Goal: Task Accomplishment & Management: Complete application form

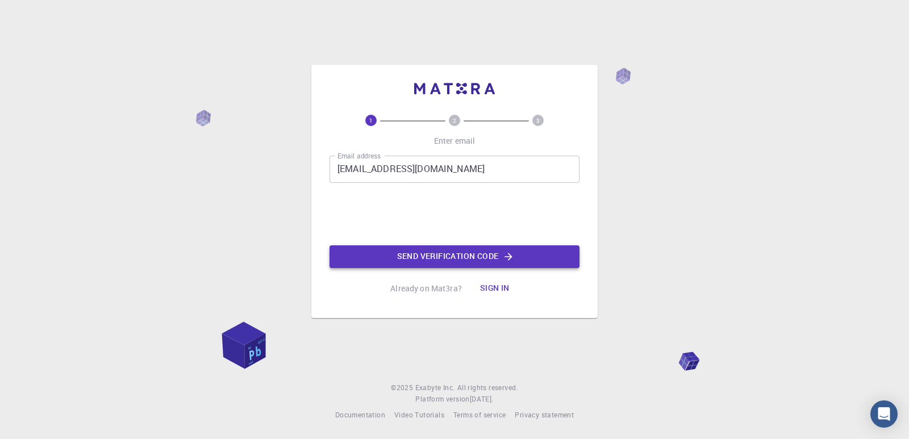
click at [466, 257] on button "Send verification code" at bounding box center [454, 256] width 250 height 23
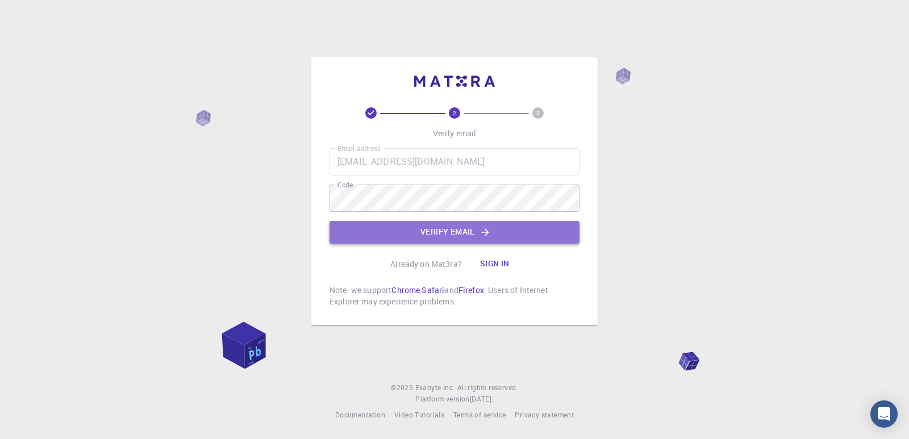
click at [441, 233] on button "Verify email" at bounding box center [454, 232] width 250 height 23
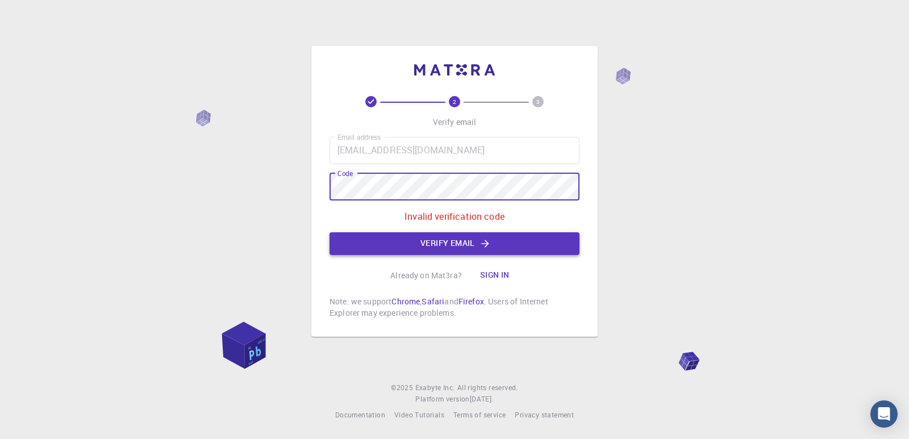
click at [442, 246] on button "Verify email" at bounding box center [454, 243] width 250 height 23
click at [307, 189] on div "2 3 Verify email Email address [EMAIL_ADDRESS][DOMAIN_NAME] Email address Code …" at bounding box center [454, 219] width 909 height 439
click at [408, 239] on button "Verify email" at bounding box center [454, 243] width 250 height 23
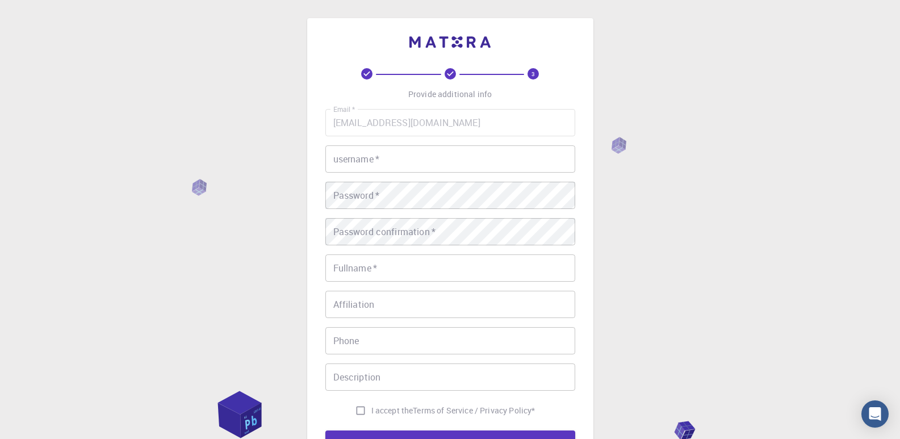
click at [405, 166] on input "username   *" at bounding box center [450, 158] width 250 height 27
type input "p"
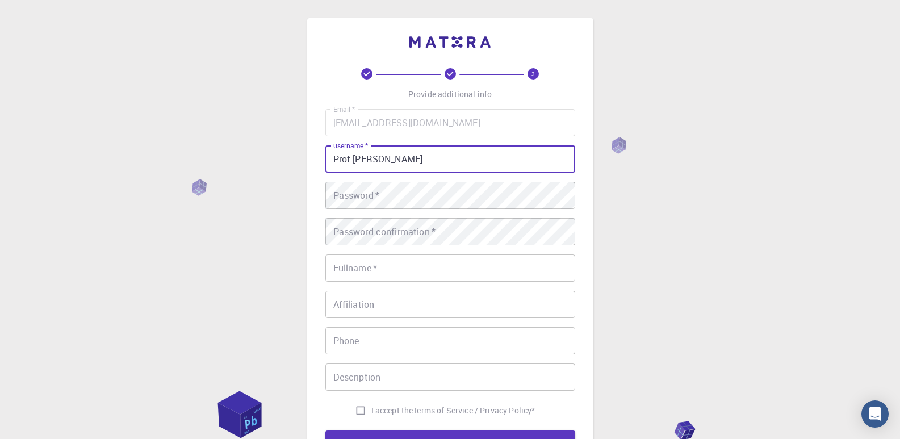
type input "Prof.[PERSON_NAME]"
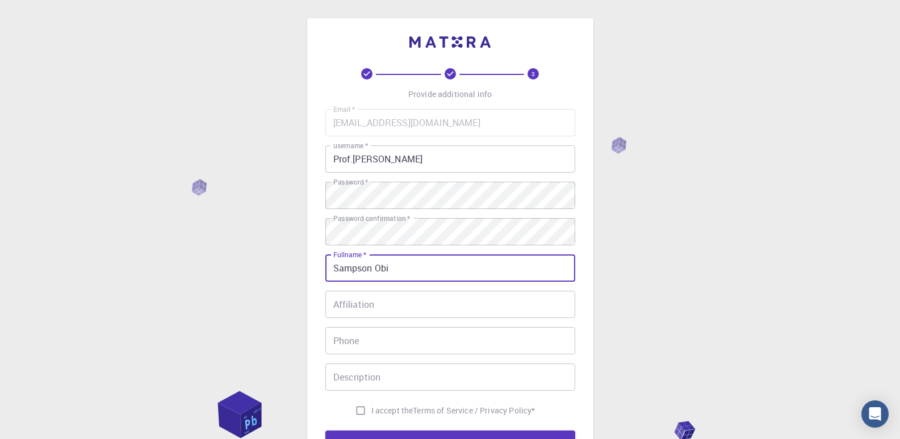
type input "Sampson Obi"
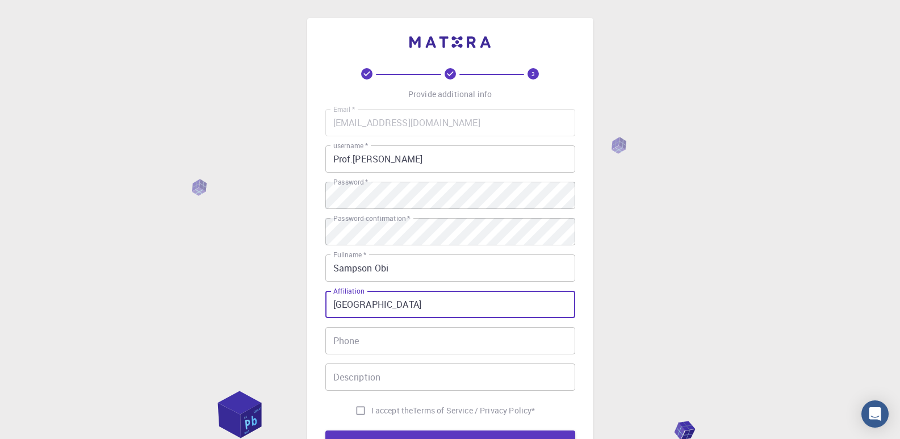
drag, startPoint x: 439, startPoint y: 305, endPoint x: 316, endPoint y: 304, distance: 122.7
click at [316, 304] on div "3 Provide additional info Email   * [EMAIL_ADDRESS][DOMAIN_NAME] Email   * user…" at bounding box center [450, 260] width 286 height 485
click at [425, 307] on input "[GEOGRAPHIC_DATA], [GEOGRAPHIC_DATA], [GEOGRAPHIC_DATA]" at bounding box center [450, 304] width 250 height 27
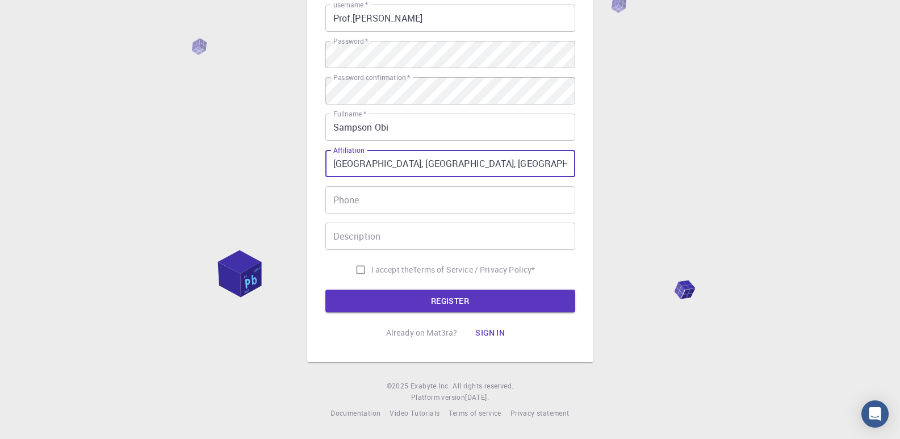
type input "[GEOGRAPHIC_DATA], [GEOGRAPHIC_DATA], [GEOGRAPHIC_DATA]"
click at [384, 201] on input "Phone" at bounding box center [450, 199] width 250 height 27
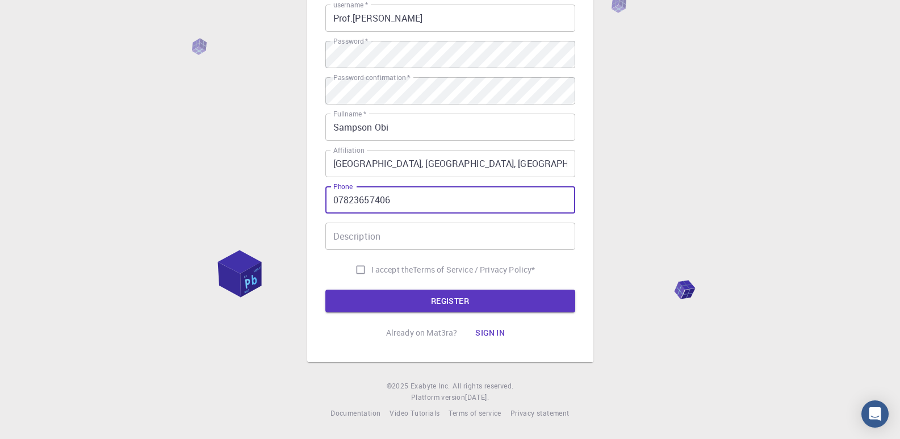
click at [339, 200] on input "07823657406" at bounding box center [450, 199] width 250 height 27
type input "[PHONE_NUMBER]"
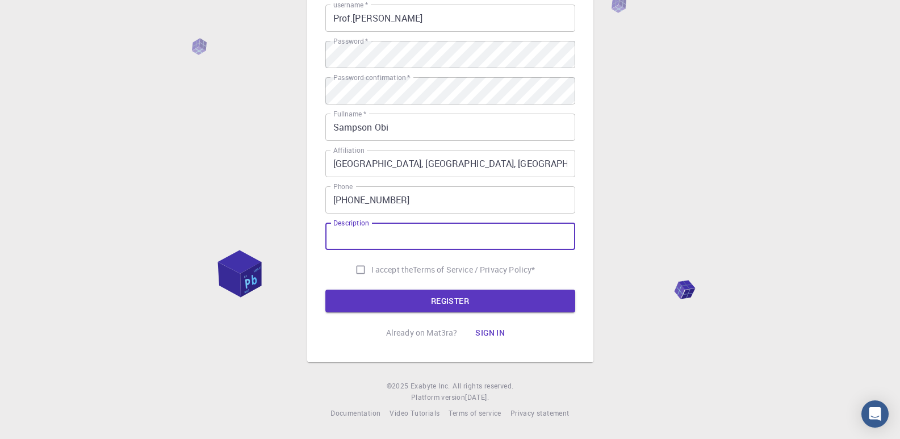
click at [363, 236] on input "Description" at bounding box center [450, 236] width 250 height 27
type input "Grad Student"
click at [359, 269] on input "I accept the Terms of Service / Privacy Policy *" at bounding box center [361, 270] width 22 height 22
checkbox input "true"
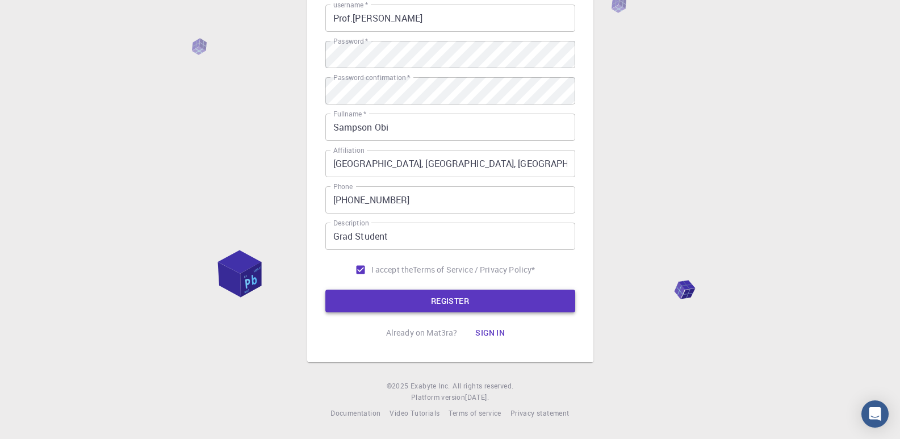
click at [440, 299] on button "REGISTER" at bounding box center [450, 301] width 250 height 23
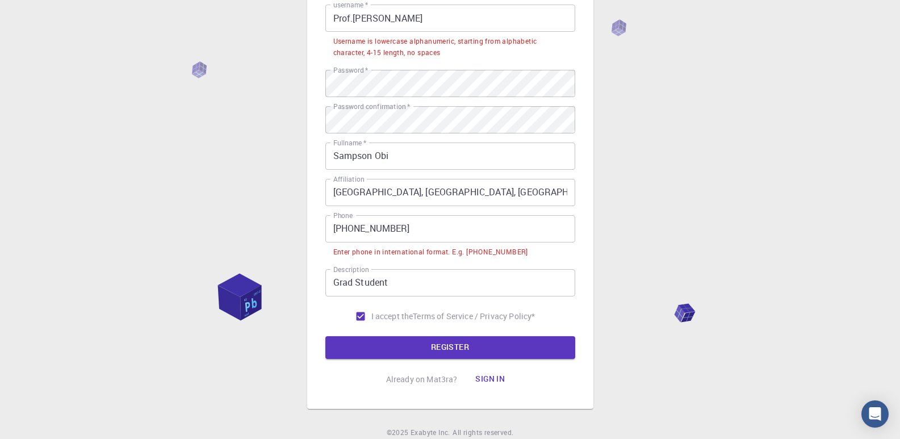
click at [335, 228] on input "[PHONE_NUMBER]" at bounding box center [450, 228] width 250 height 27
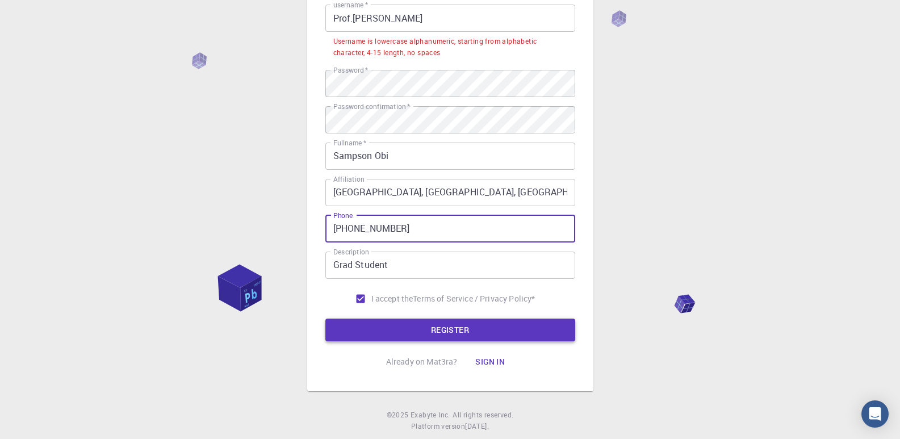
type input "[PHONE_NUMBER]"
click at [418, 327] on button "REGISTER" at bounding box center [450, 330] width 250 height 23
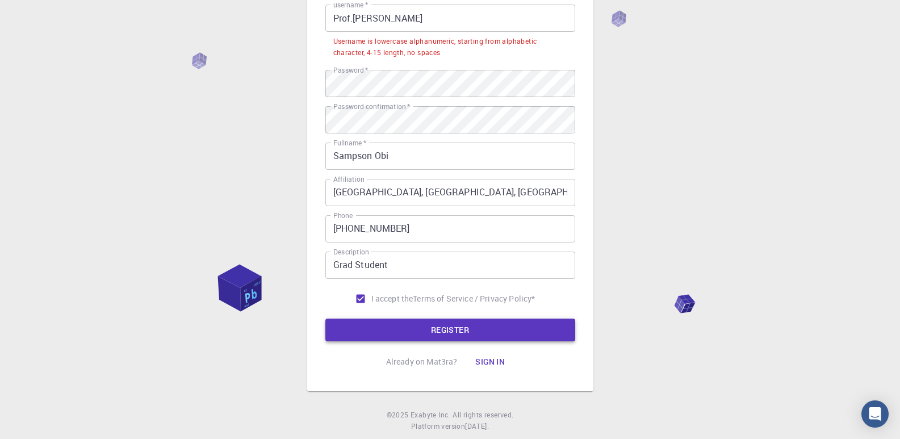
scroll to position [0, 0]
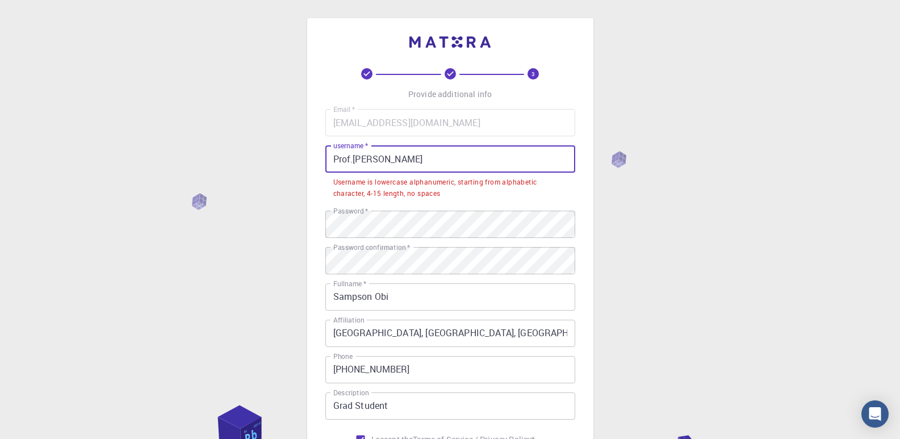
click at [353, 158] on input "Prof.[PERSON_NAME]" at bounding box center [450, 158] width 250 height 27
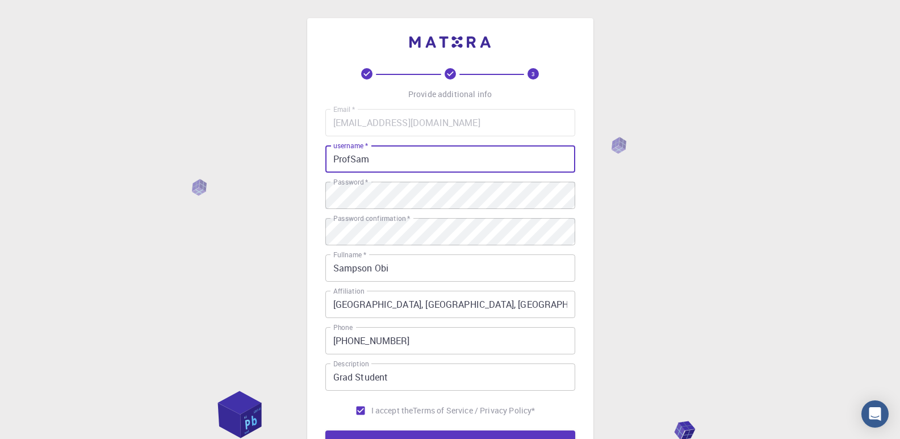
scroll to position [141, 0]
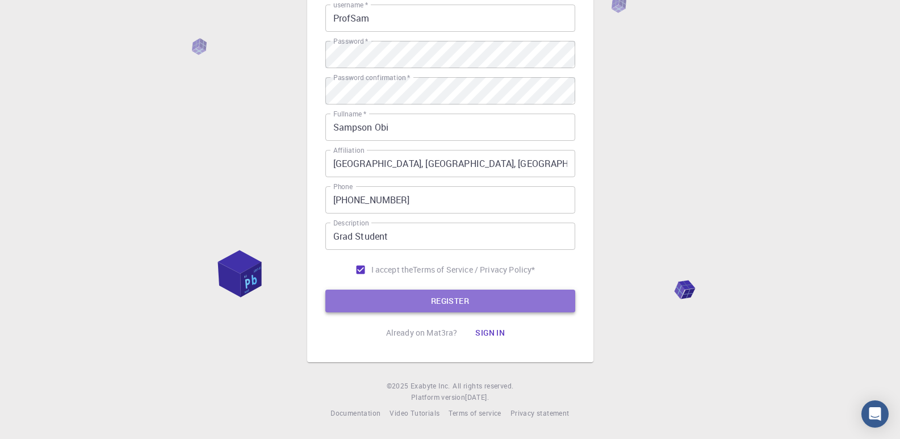
click at [424, 302] on button "REGISTER" at bounding box center [450, 301] width 250 height 23
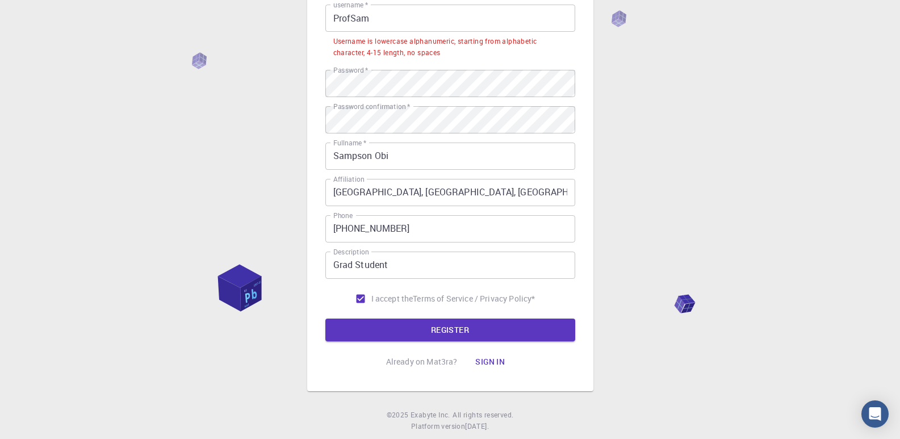
scroll to position [0, 0]
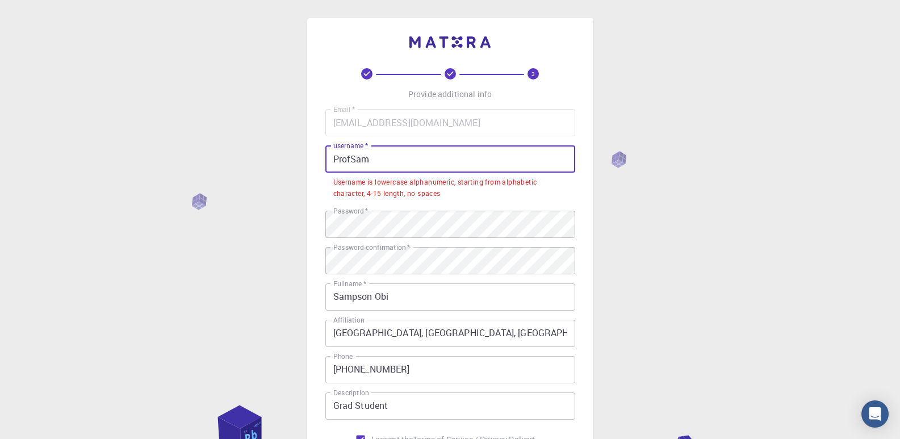
drag, startPoint x: 378, startPoint y: 162, endPoint x: 306, endPoint y: 162, distance: 72.1
click at [306, 162] on div "3 Provide additional info Email   * [EMAIL_ADDRESS][DOMAIN_NAME] Email   * user…" at bounding box center [450, 303] width 900 height 607
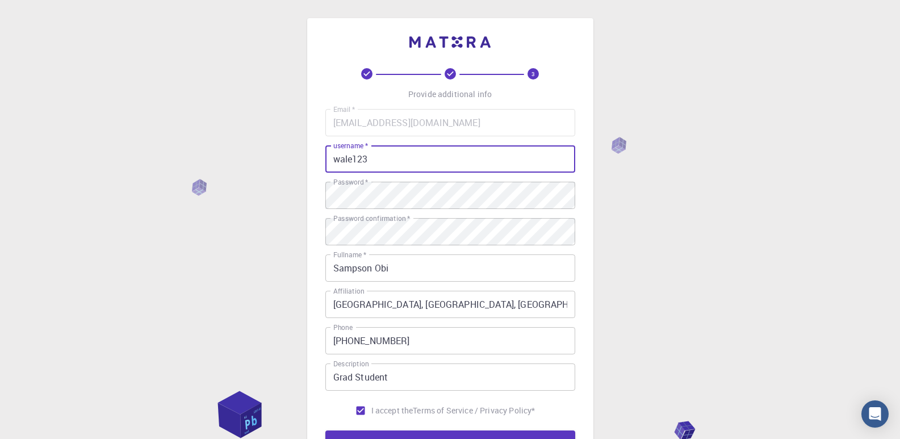
scroll to position [141, 0]
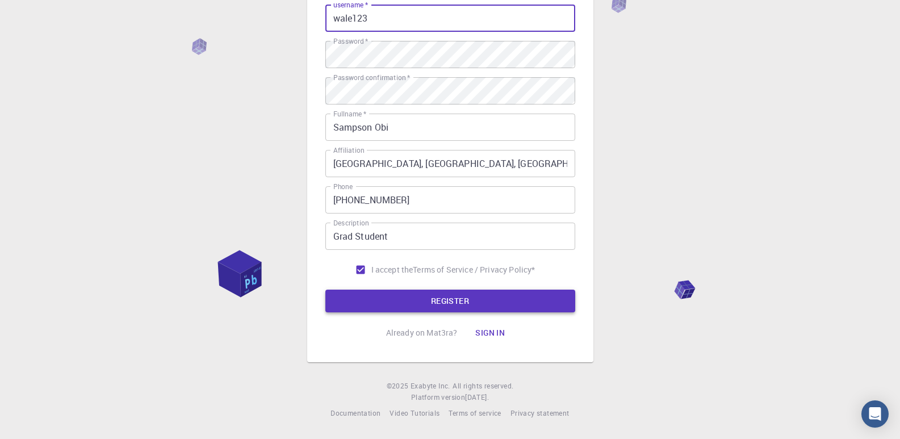
type input "wale123"
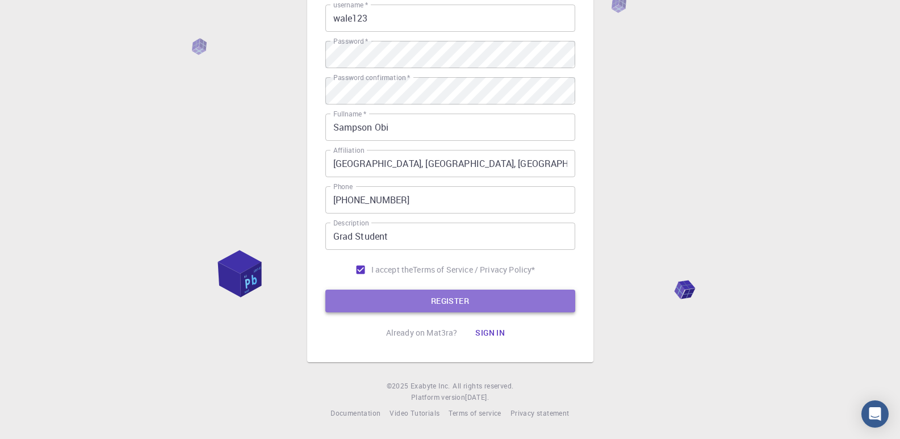
click at [479, 305] on button "REGISTER" at bounding box center [450, 301] width 250 height 23
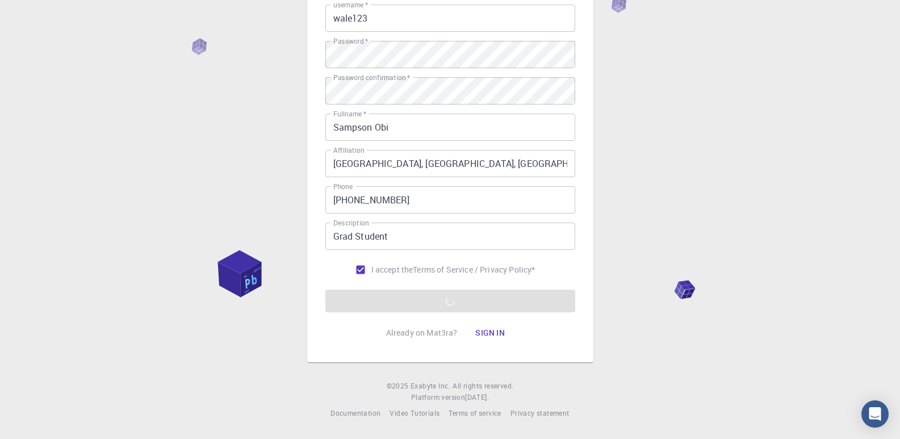
click at [496, 334] on button "Sign in" at bounding box center [490, 332] width 48 height 23
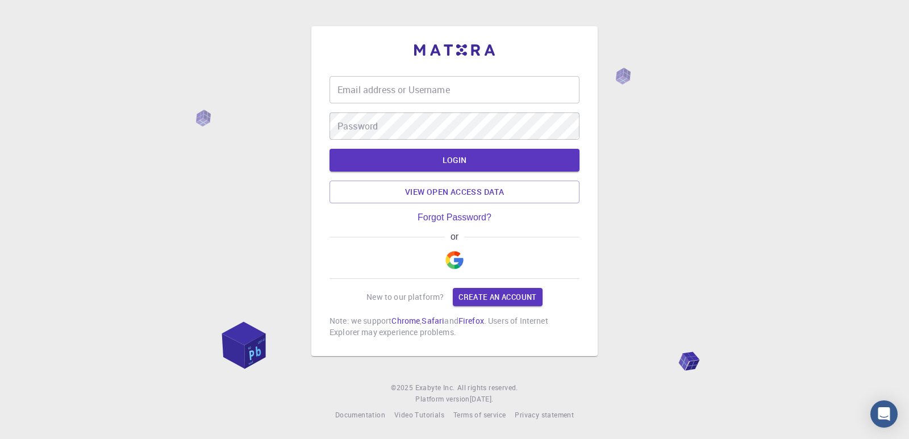
type input "[EMAIL_ADDRESS][DOMAIN_NAME]"
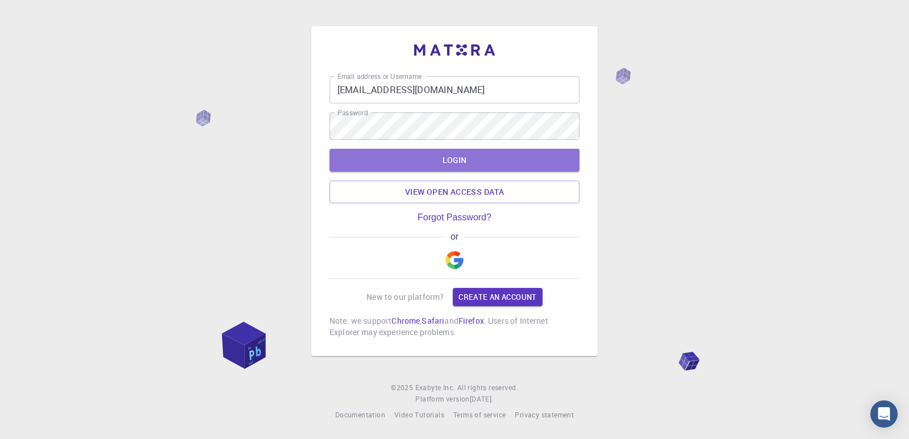
click at [482, 164] on button "LOGIN" at bounding box center [454, 160] width 250 height 23
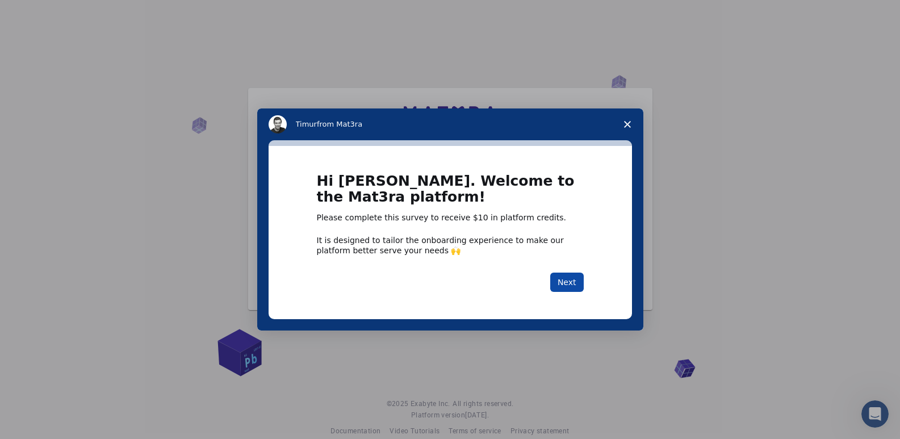
click at [568, 282] on button "Next" at bounding box center [567, 282] width 34 height 19
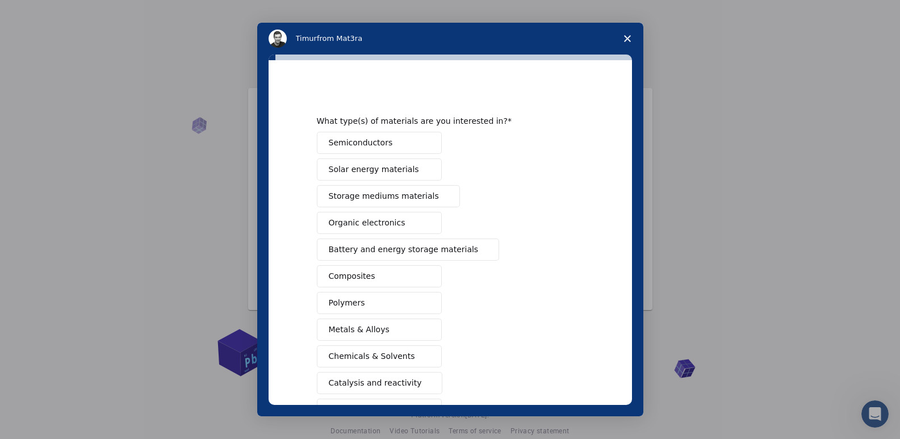
click at [401, 145] on button "Semiconductors" at bounding box center [379, 143] width 125 height 22
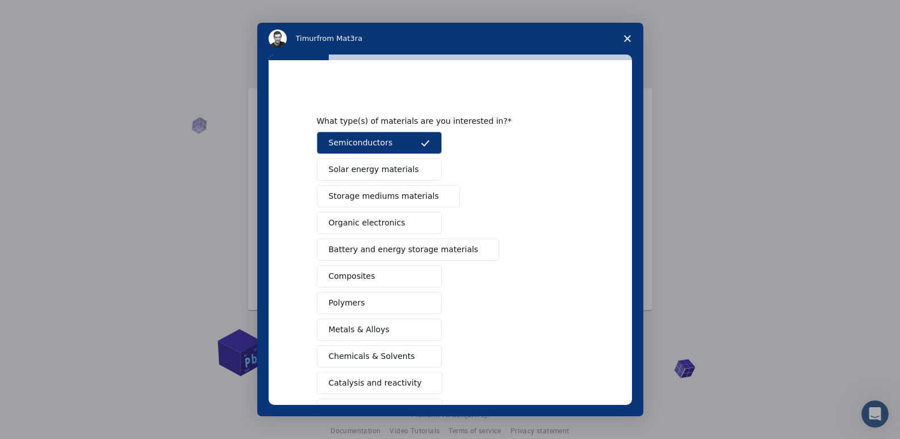
click at [442, 252] on span "Battery and energy storage materials" at bounding box center [404, 250] width 150 height 12
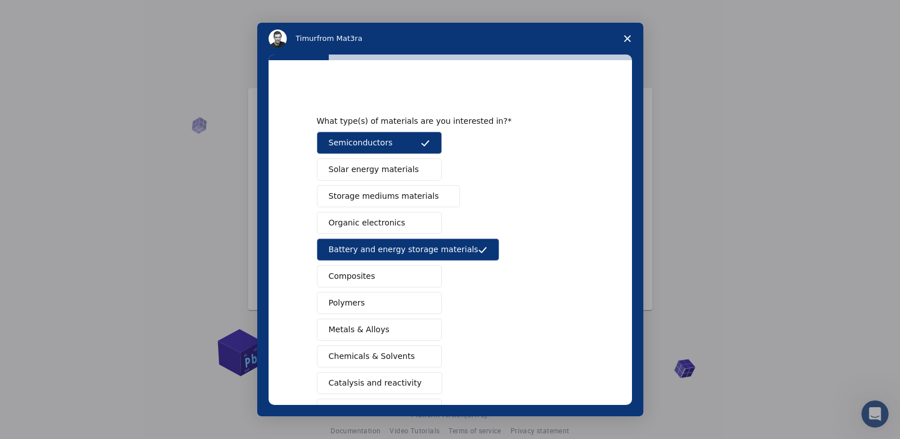
click at [421, 280] on span "Intercom messenger" at bounding box center [425, 276] width 9 height 9
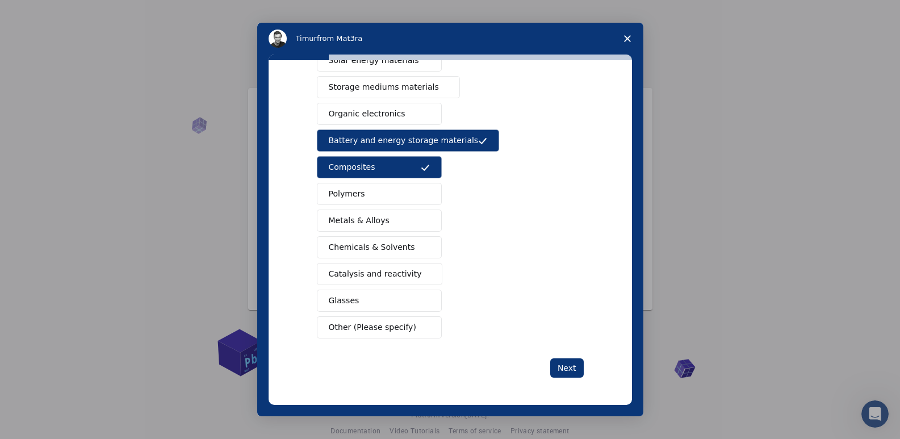
click at [383, 220] on button "Metals & Alloys" at bounding box center [379, 221] width 125 height 22
click at [376, 198] on button "Polymers" at bounding box center [379, 194] width 125 height 22
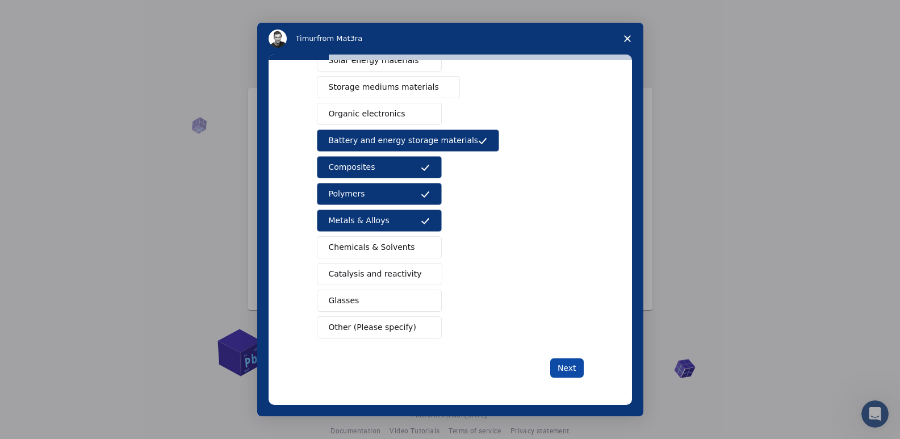
click at [563, 366] on button "Next" at bounding box center [567, 367] width 34 height 19
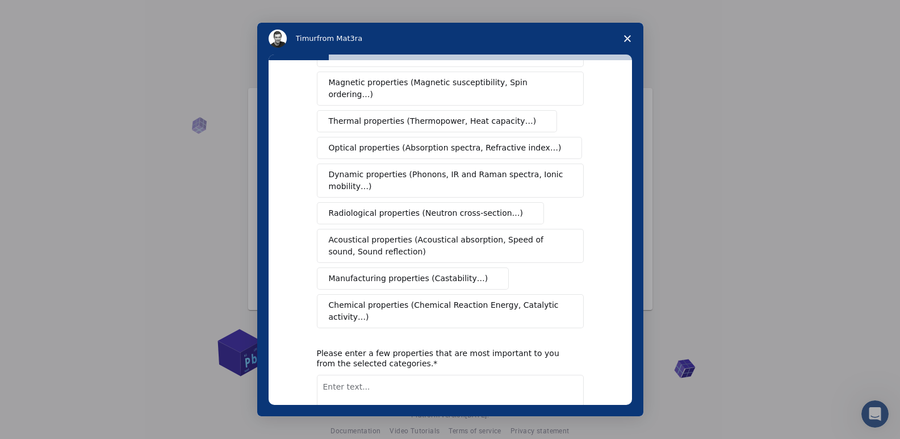
scroll to position [0, 0]
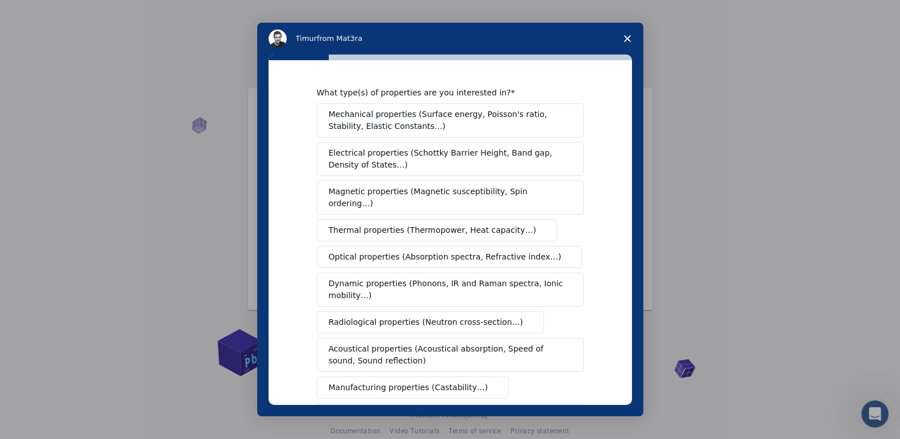
click at [416, 113] on span "Mechanical properties (Surface energy, Poisson's ratio, Stability, Elastic Cons…" at bounding box center [447, 120] width 237 height 24
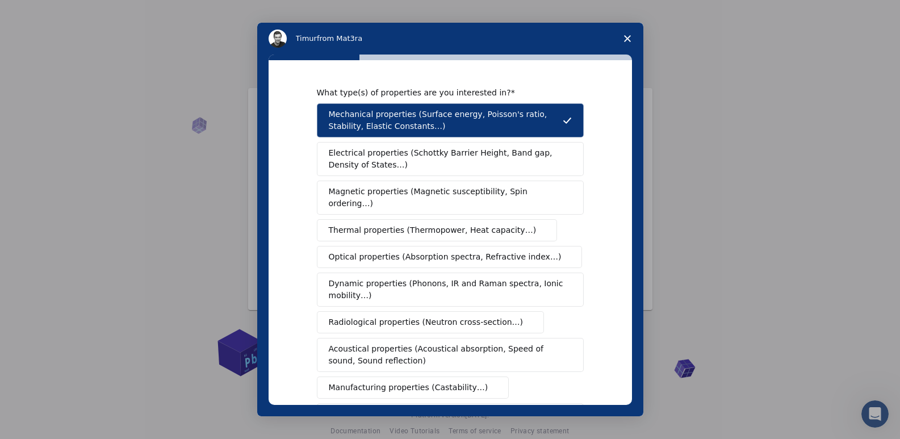
click at [426, 146] on button "Electrical properties (Schottky Barrier Height, Band gap, Density of States…)" at bounding box center [450, 159] width 267 height 34
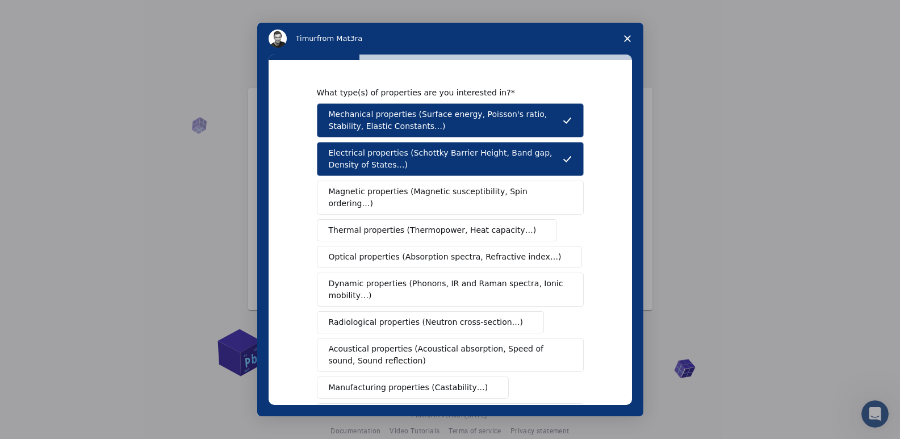
click at [432, 189] on span "Magnetic properties (Magnetic susceptibility, Spin ordering…)" at bounding box center [446, 198] width 235 height 24
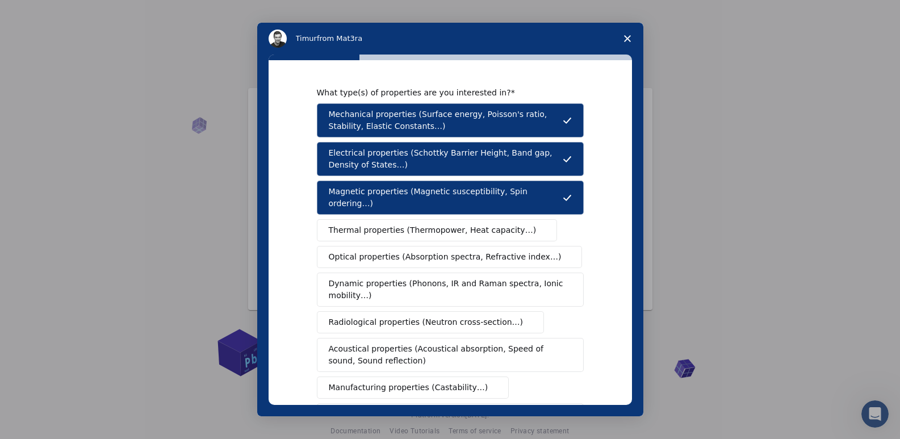
click at [426, 224] on span "Thermal properties (Thermopower, Heat capacity…)" at bounding box center [433, 230] width 208 height 12
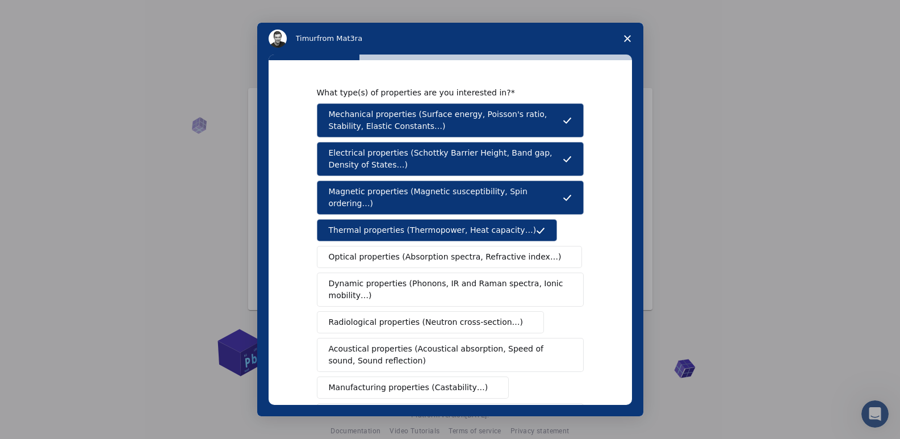
click at [426, 251] on span "Optical properties (Absorption spectra, Refractive index…)" at bounding box center [445, 257] width 233 height 12
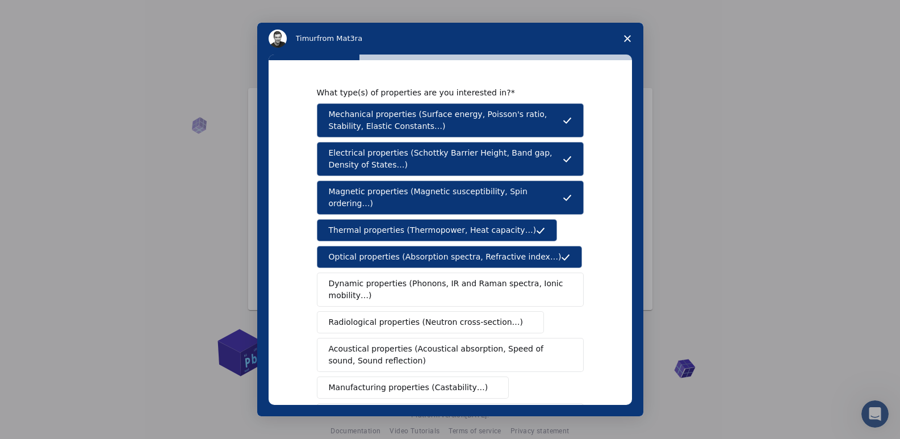
scroll to position [168, 0]
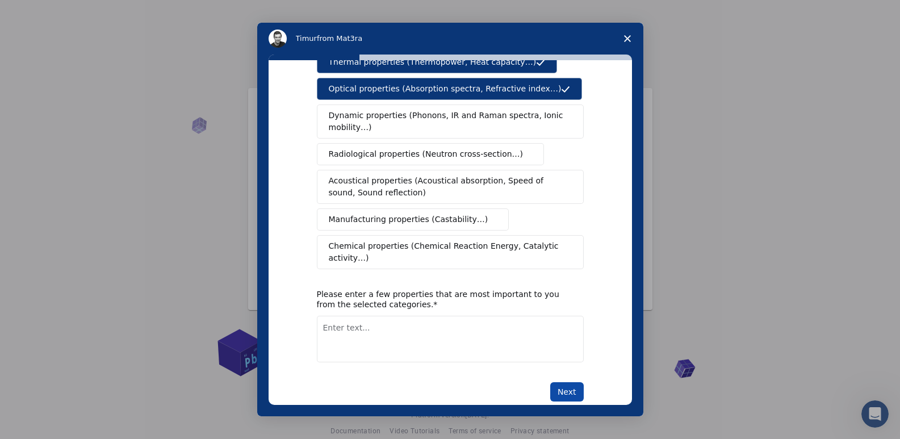
click at [560, 382] on button "Next" at bounding box center [567, 391] width 34 height 19
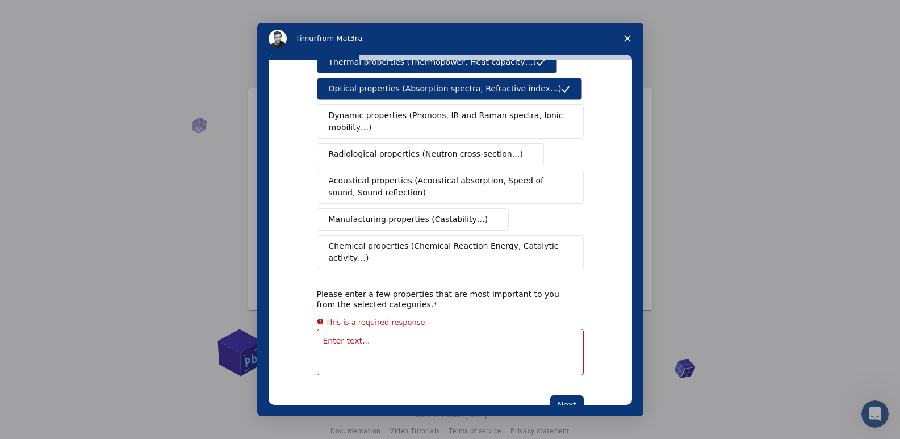
click at [392, 214] on span "Manufacturing properties (Castability…)" at bounding box center [409, 220] width 160 height 12
click at [411, 240] on span "Chemical properties (Chemical Reaction Energy, Catalytic activity…)" at bounding box center [446, 252] width 235 height 24
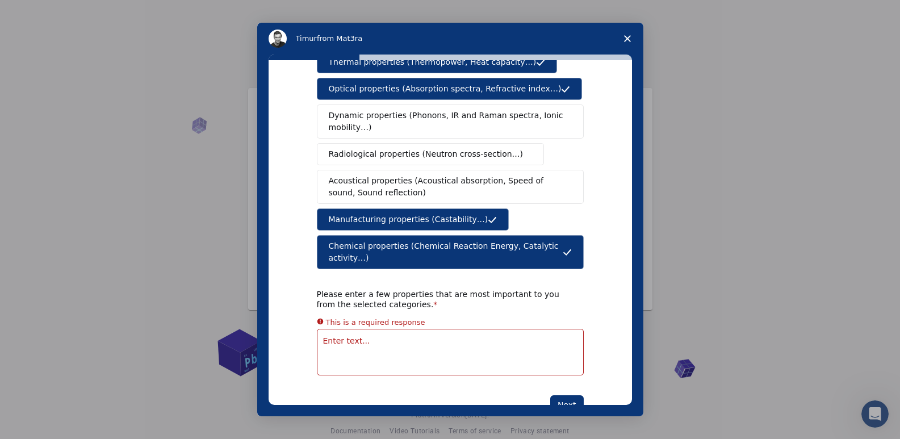
click at [412, 329] on textarea "Enter text..." at bounding box center [450, 352] width 267 height 47
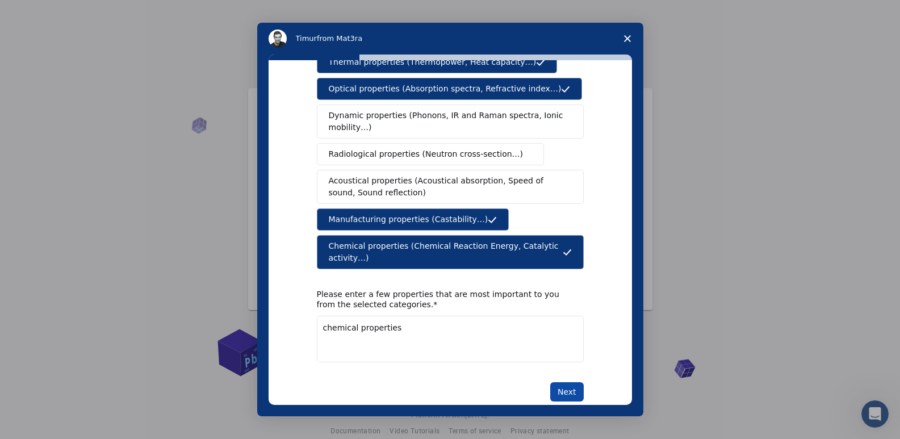
type textarea "chemical properties"
click at [562, 382] on button "Next" at bounding box center [567, 391] width 34 height 19
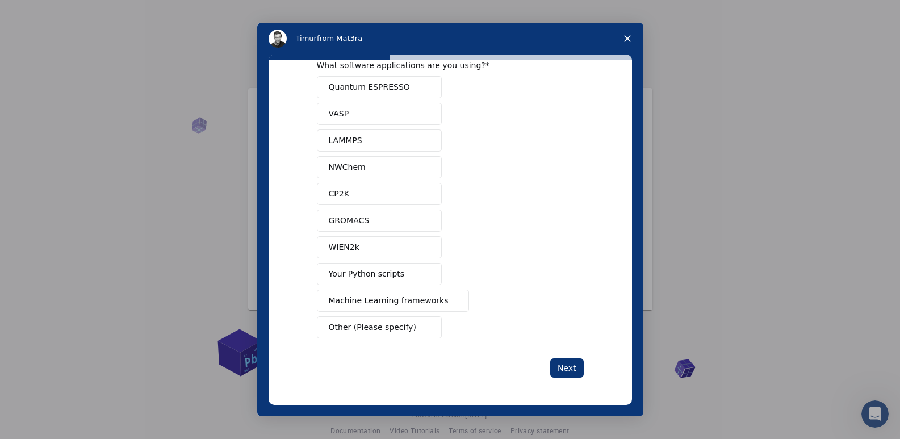
scroll to position [0, 0]
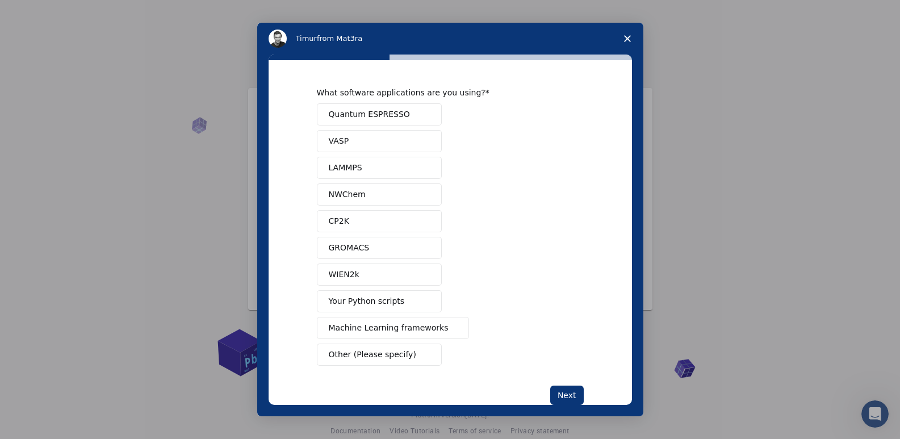
click at [388, 109] on span "Quantum ESPRESSO" at bounding box center [369, 114] width 81 height 12
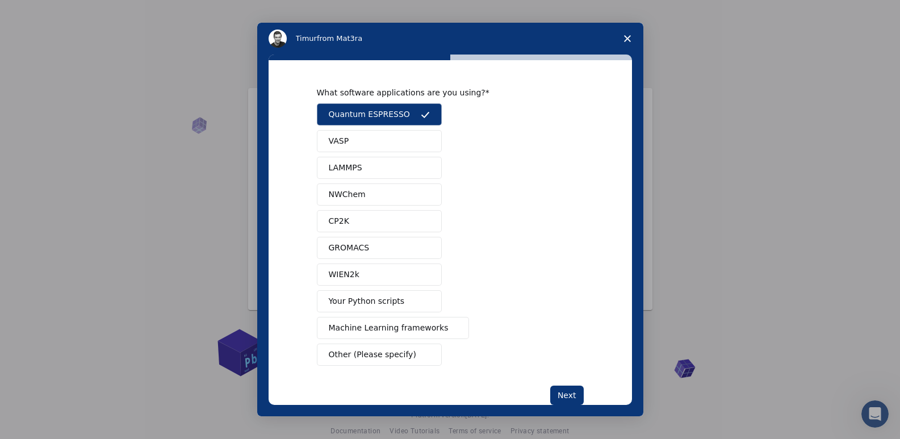
click at [374, 143] on button "VASP" at bounding box center [379, 141] width 125 height 22
click at [374, 171] on button "LAMMPS" at bounding box center [379, 168] width 125 height 22
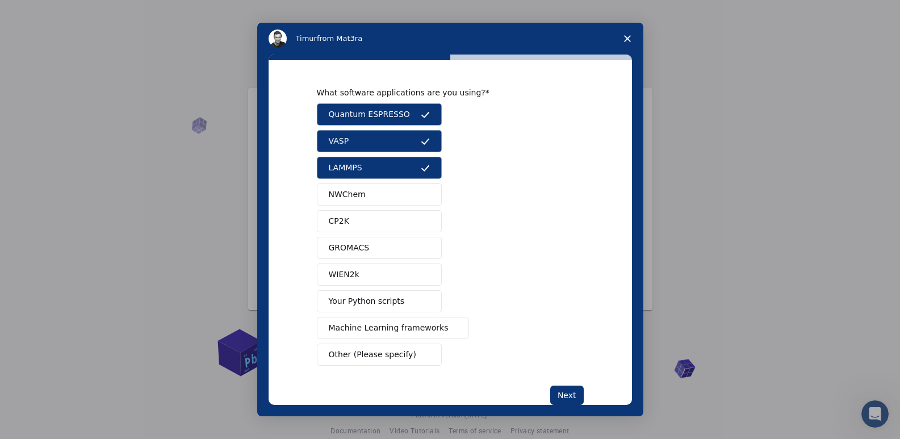
click at [376, 200] on button "NWChem" at bounding box center [379, 194] width 125 height 22
click at [375, 218] on button "CP2K" at bounding box center [379, 221] width 125 height 22
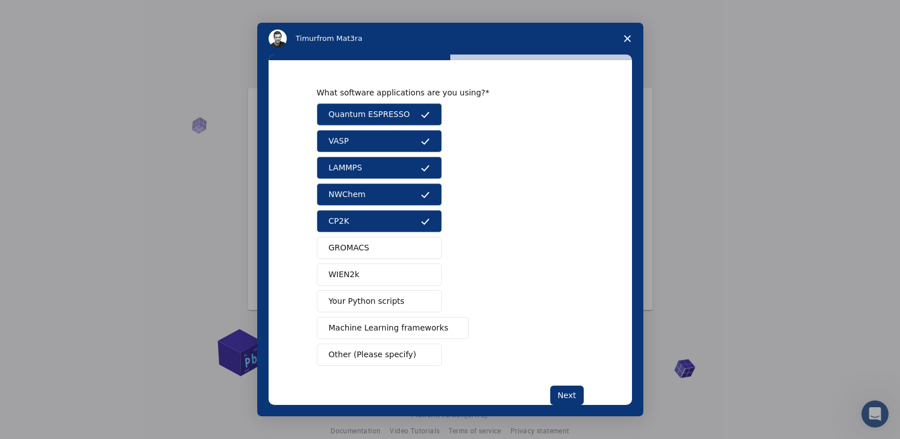
click at [379, 250] on button "GROMACS" at bounding box center [379, 248] width 125 height 22
click at [384, 275] on button "WIEN2k" at bounding box center [379, 274] width 125 height 22
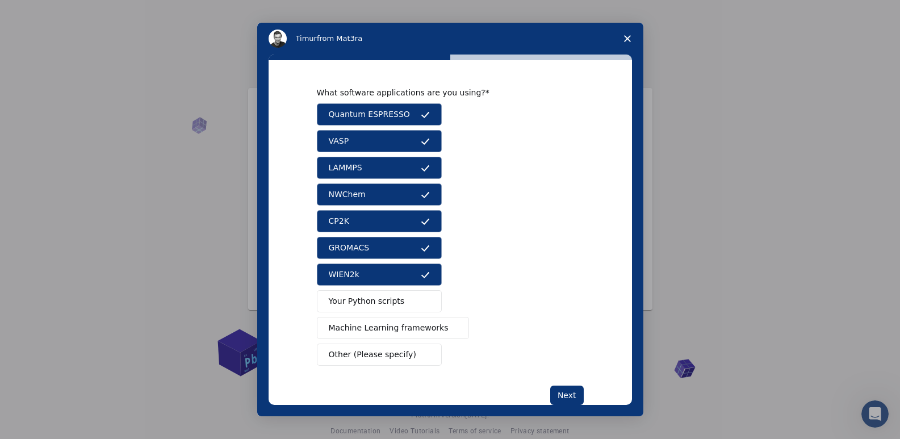
scroll to position [27, 0]
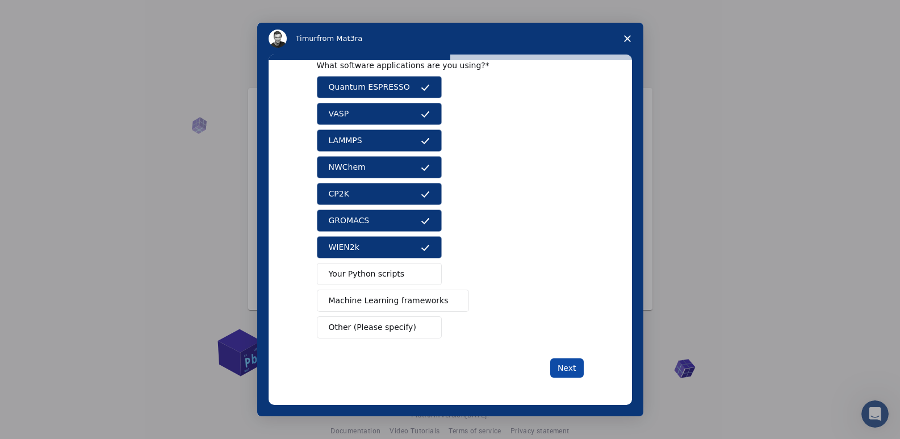
click at [569, 369] on button "Next" at bounding box center [567, 367] width 34 height 19
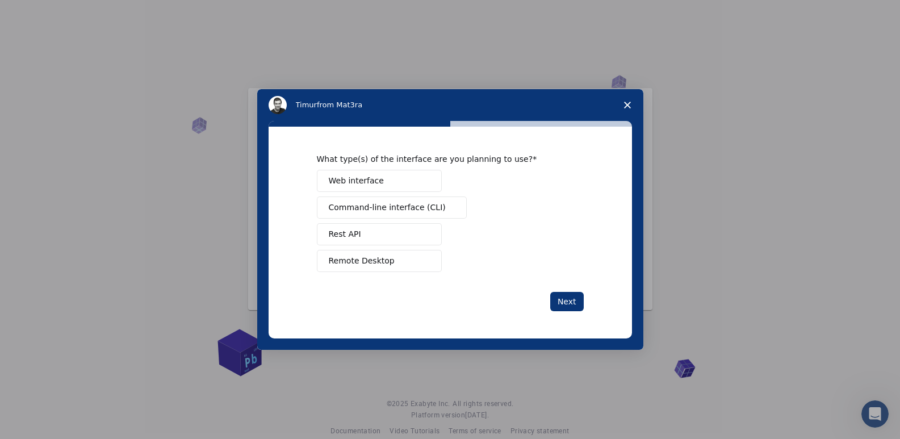
click at [377, 261] on span "Remote Desktop" at bounding box center [362, 261] width 66 height 12
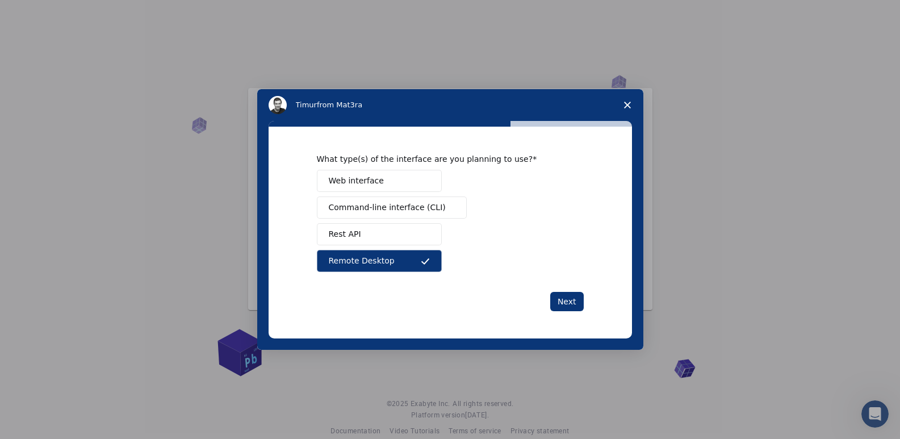
click at [384, 203] on span "Command-line interface (CLI)" at bounding box center [387, 208] width 117 height 12
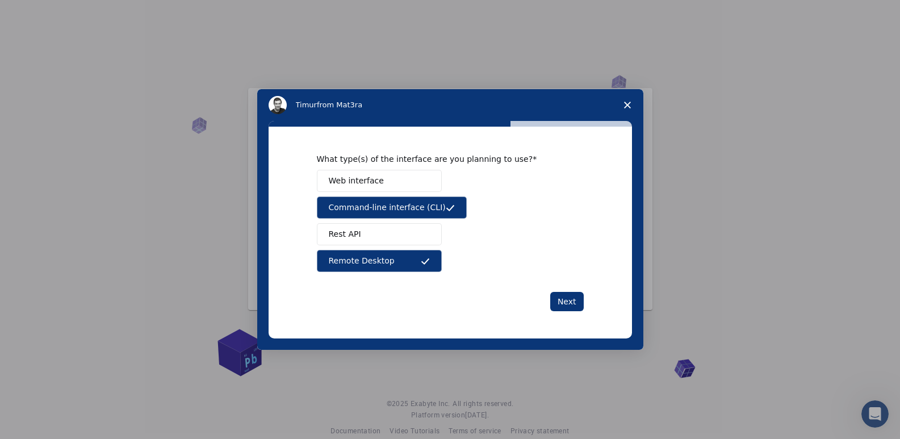
click at [383, 183] on button "Web interface" at bounding box center [379, 181] width 125 height 22
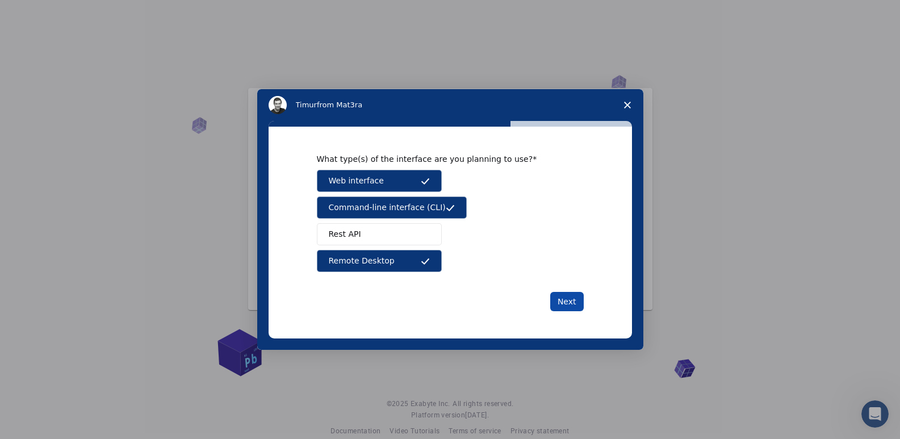
click at [564, 299] on button "Next" at bounding box center [567, 301] width 34 height 19
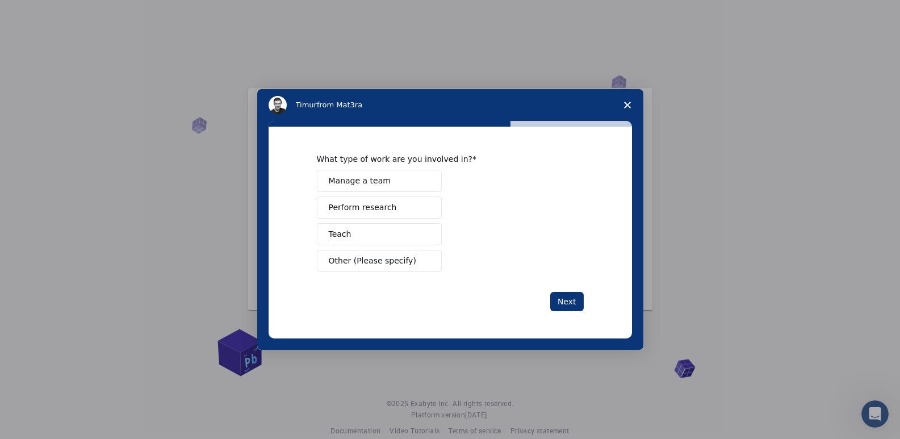
click at [376, 207] on span "Perform research" at bounding box center [363, 208] width 68 height 12
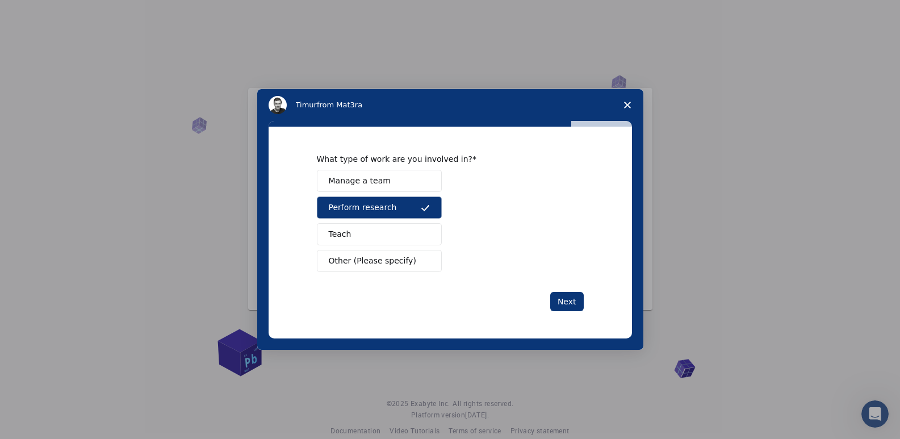
click at [366, 181] on span "Manage a team" at bounding box center [360, 181] width 62 height 12
click at [370, 239] on button "Teach" at bounding box center [379, 234] width 125 height 22
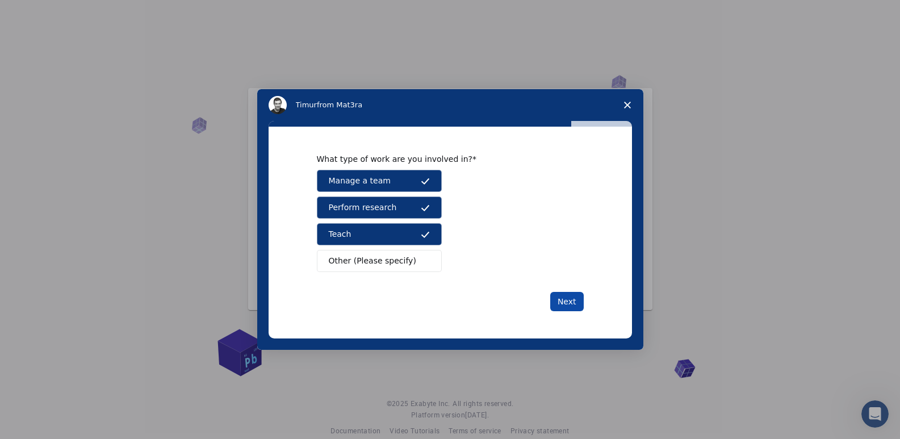
click at [566, 303] on button "Next" at bounding box center [567, 301] width 34 height 19
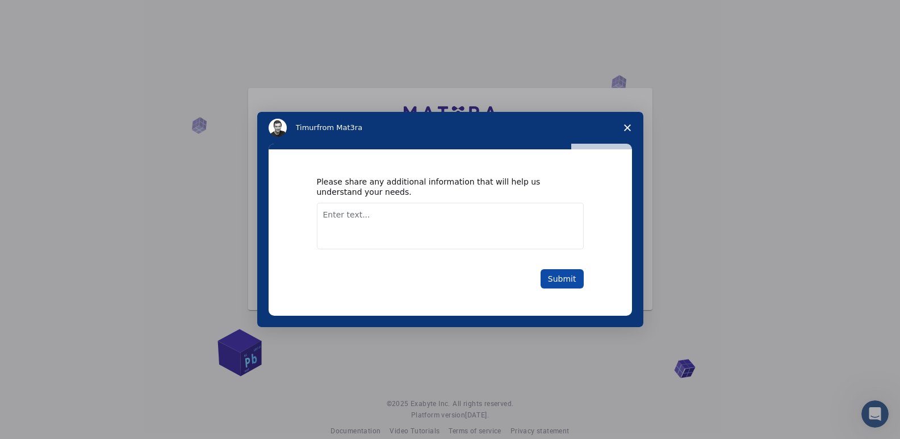
click at [559, 275] on button "Submit" at bounding box center [562, 278] width 43 height 19
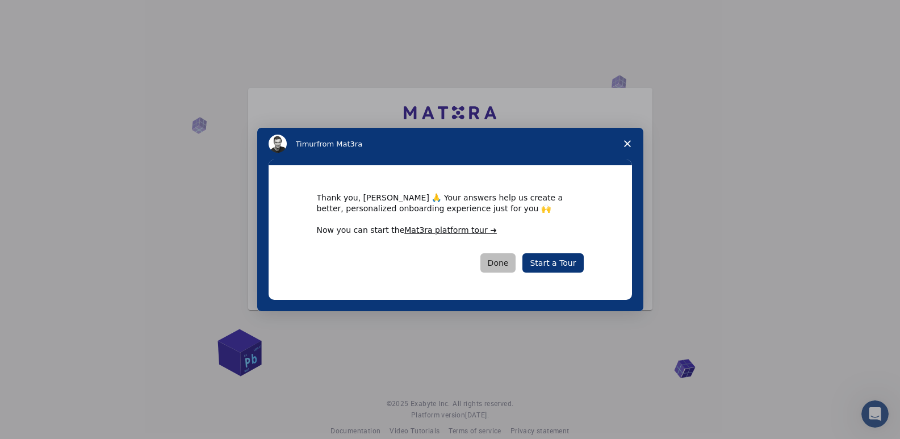
click at [513, 261] on button "Done" at bounding box center [498, 262] width 36 height 19
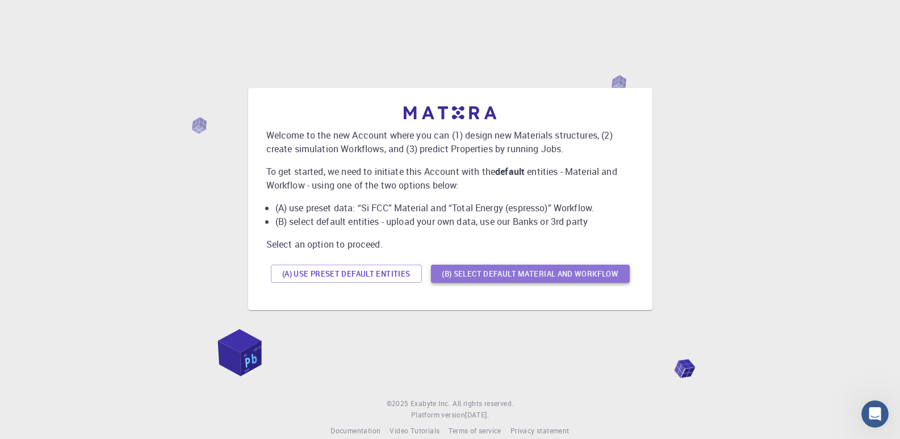
click at [471, 278] on button "(B) Select default material and workflow" at bounding box center [530, 274] width 199 height 18
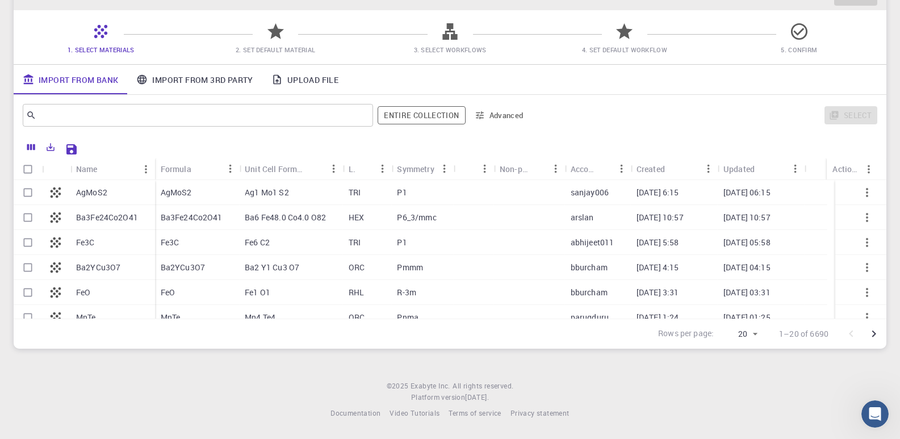
click at [114, 193] on div "AgMoS2" at bounding box center [112, 192] width 85 height 25
checkbox input "true"
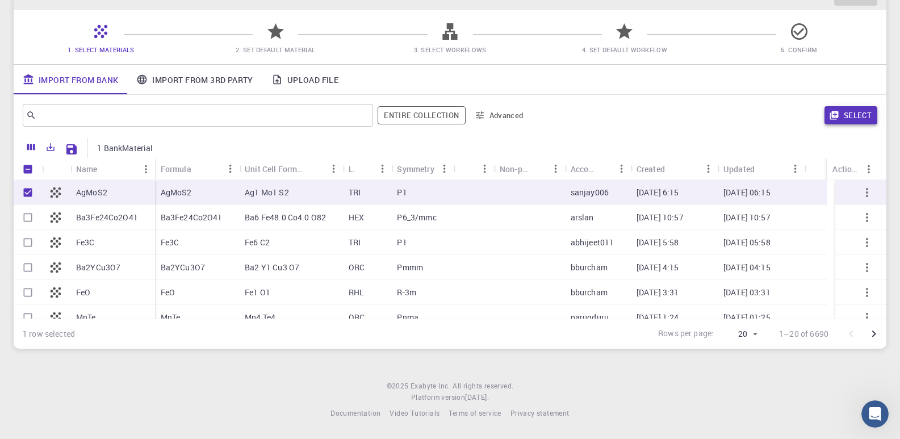
click at [845, 115] on button "Select" at bounding box center [851, 115] width 53 height 18
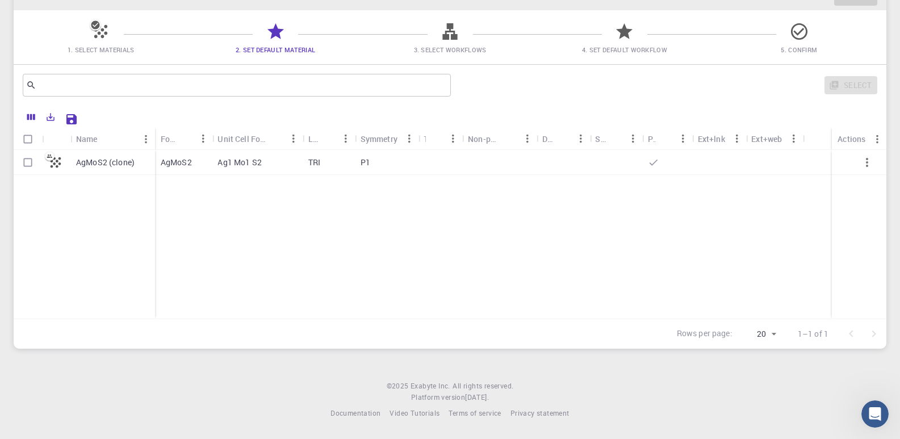
click at [207, 166] on div "AgMoS2" at bounding box center [183, 162] width 57 height 25
checkbox input "true"
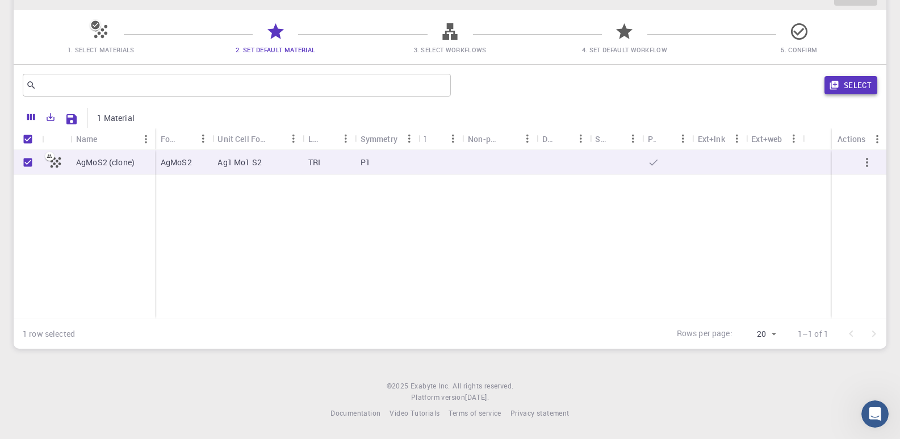
click at [849, 85] on button "Select" at bounding box center [851, 85] width 53 height 18
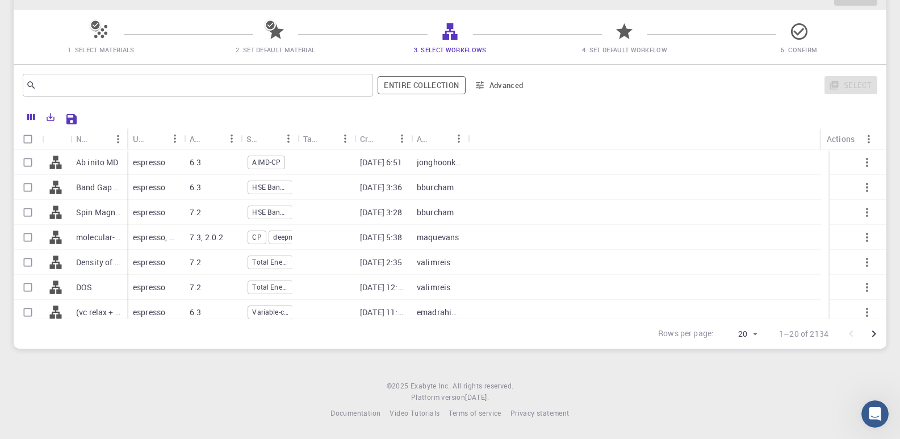
click at [101, 166] on p "Ab inito MD" at bounding box center [97, 162] width 43 height 11
checkbox input "true"
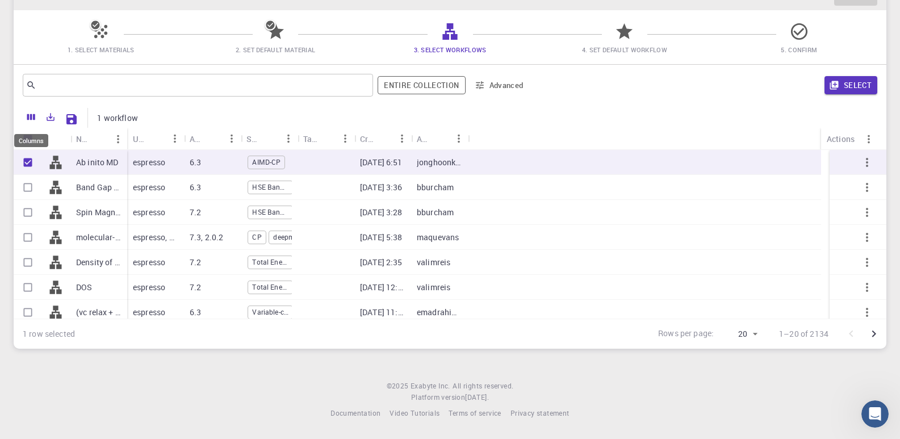
click at [32, 115] on icon "Columns" at bounding box center [31, 117] width 8 height 6
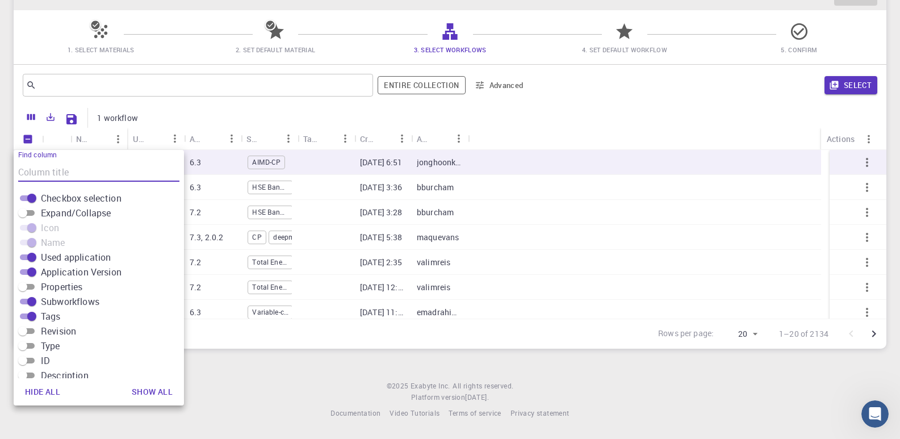
click at [156, 395] on button "Show all" at bounding box center [152, 391] width 59 height 23
checkbox input "true"
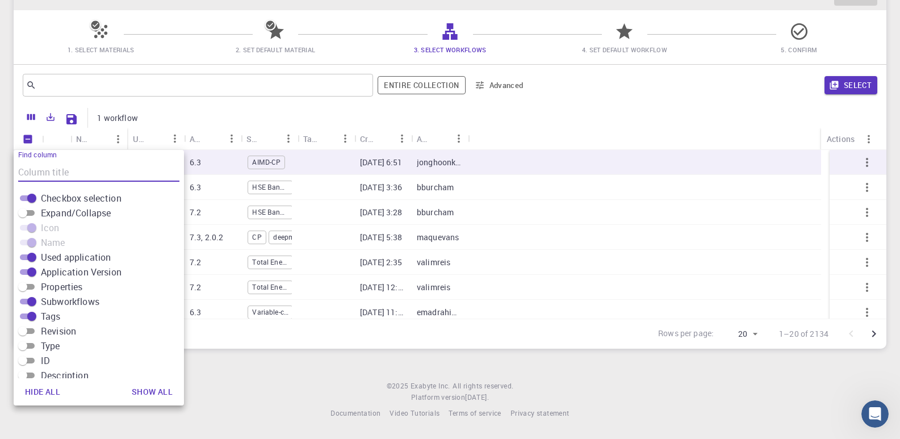
checkbox input "true"
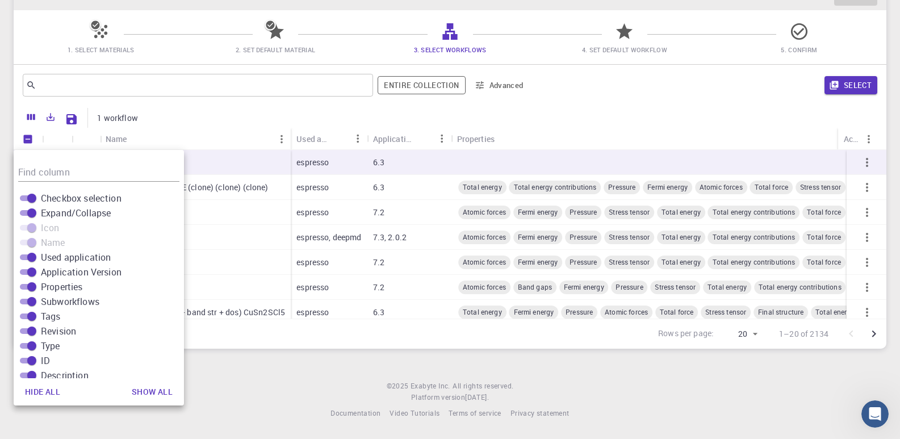
click at [240, 329] on div "1 row selected Rows per page: 20 20 1–20 of 2134" at bounding box center [450, 334] width 873 height 30
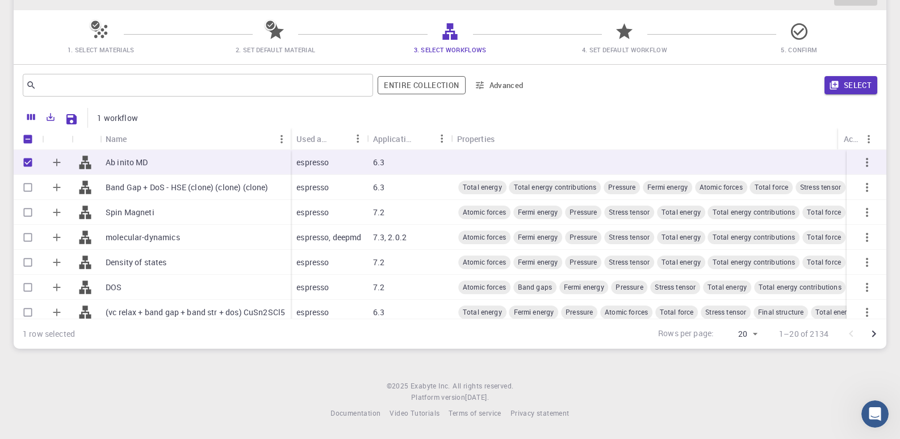
click at [27, 186] on input "Select row" at bounding box center [28, 188] width 22 height 22
checkbox input "true"
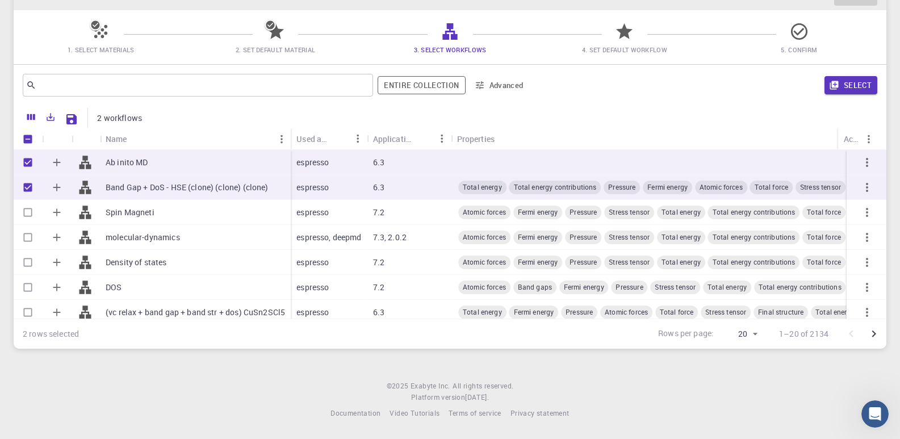
click at [27, 208] on input "Select row" at bounding box center [28, 213] width 22 height 22
checkbox input "true"
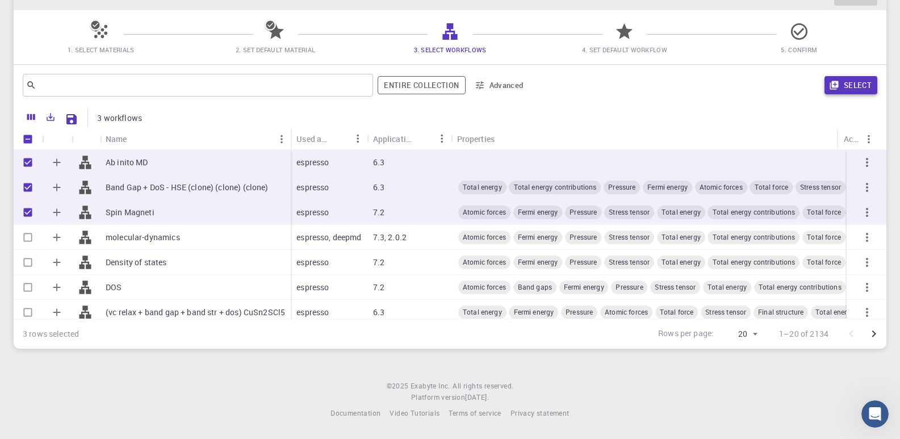
click at [866, 86] on button "Select" at bounding box center [851, 85] width 53 height 18
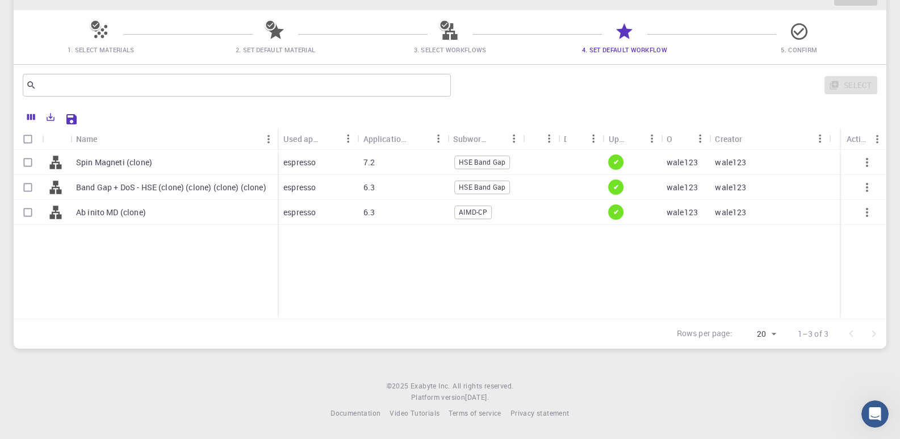
click at [27, 139] on input "Select all rows" at bounding box center [28, 139] width 22 height 22
checkbox input "true"
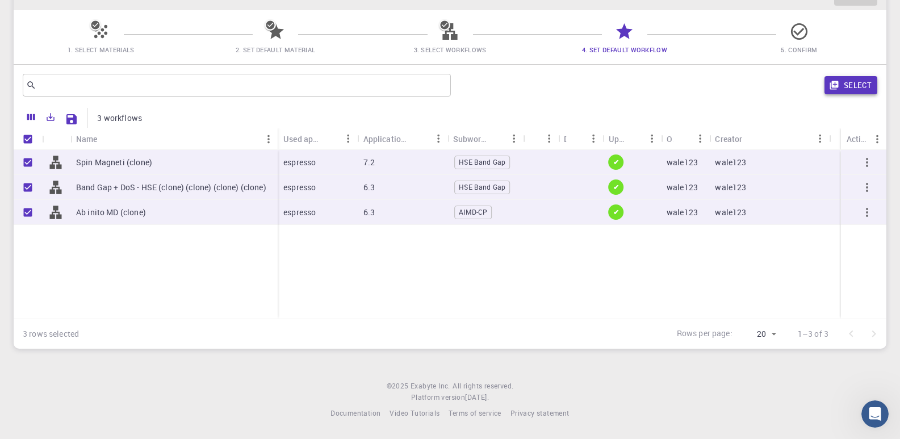
click at [848, 84] on button "Select" at bounding box center [851, 85] width 53 height 18
checkbox input "false"
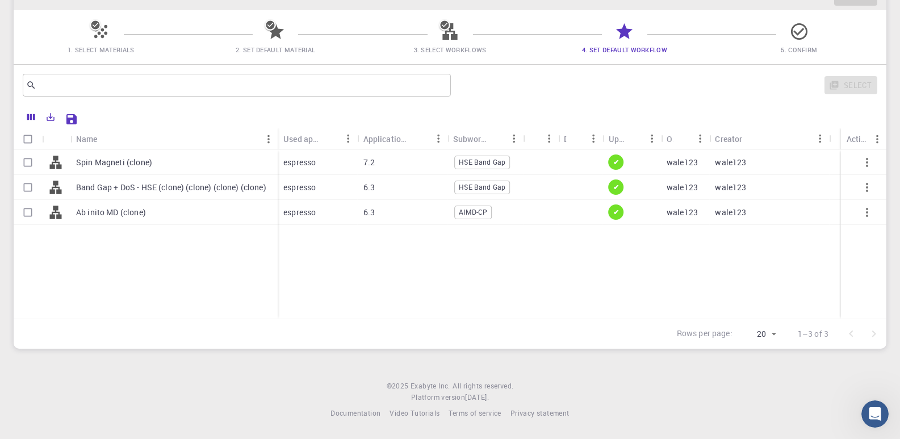
click at [32, 186] on input "Select row" at bounding box center [28, 188] width 22 height 22
checkbox input "true"
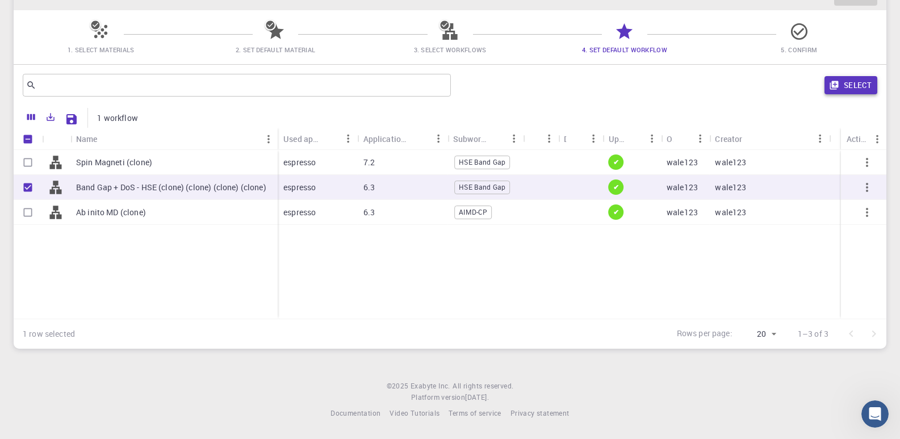
click at [838, 81] on icon "button" at bounding box center [834, 85] width 10 height 10
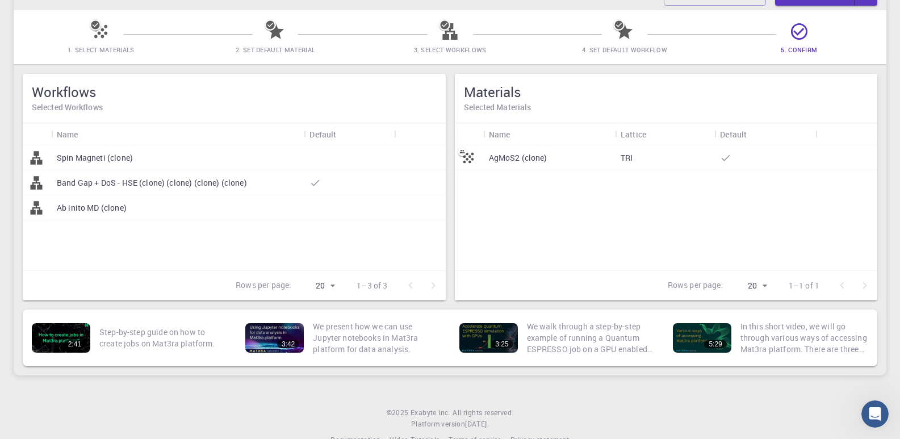
click at [98, 162] on p "Spin Magneti (clone)" at bounding box center [95, 157] width 76 height 11
